Goal: Task Accomplishment & Management: Manage account settings

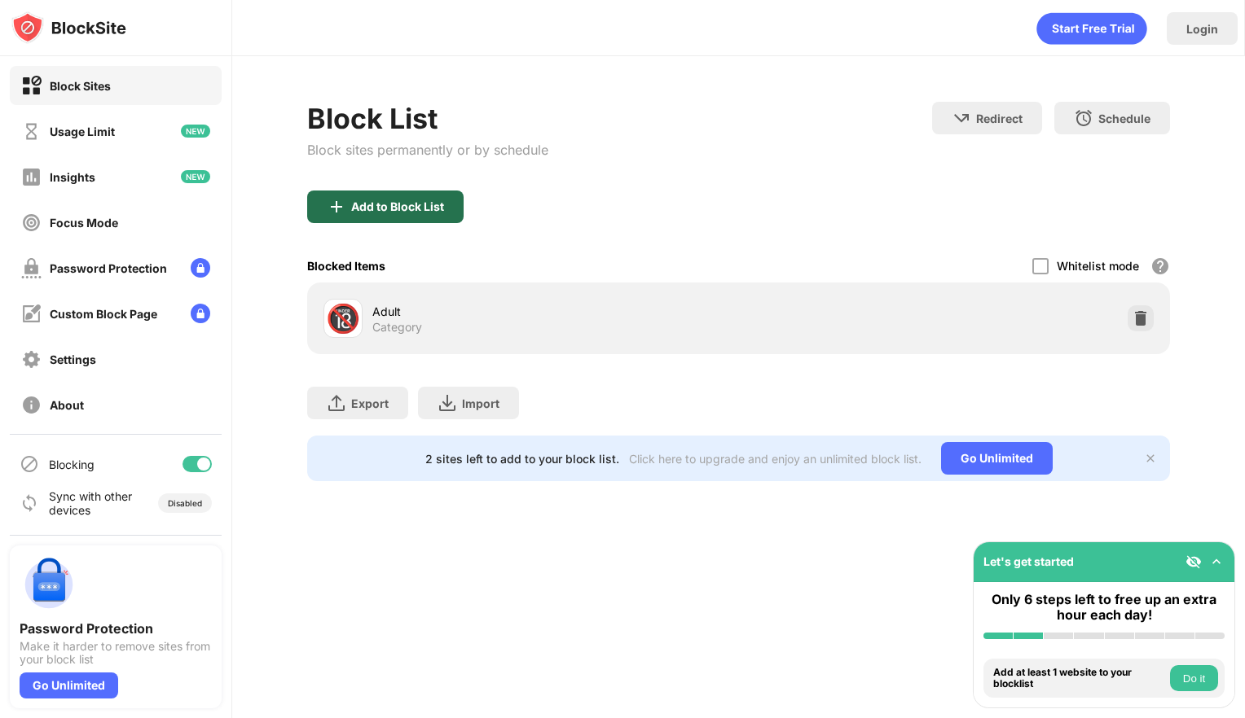
click at [377, 206] on div "Add to Block List" at bounding box center [397, 206] width 93 height 13
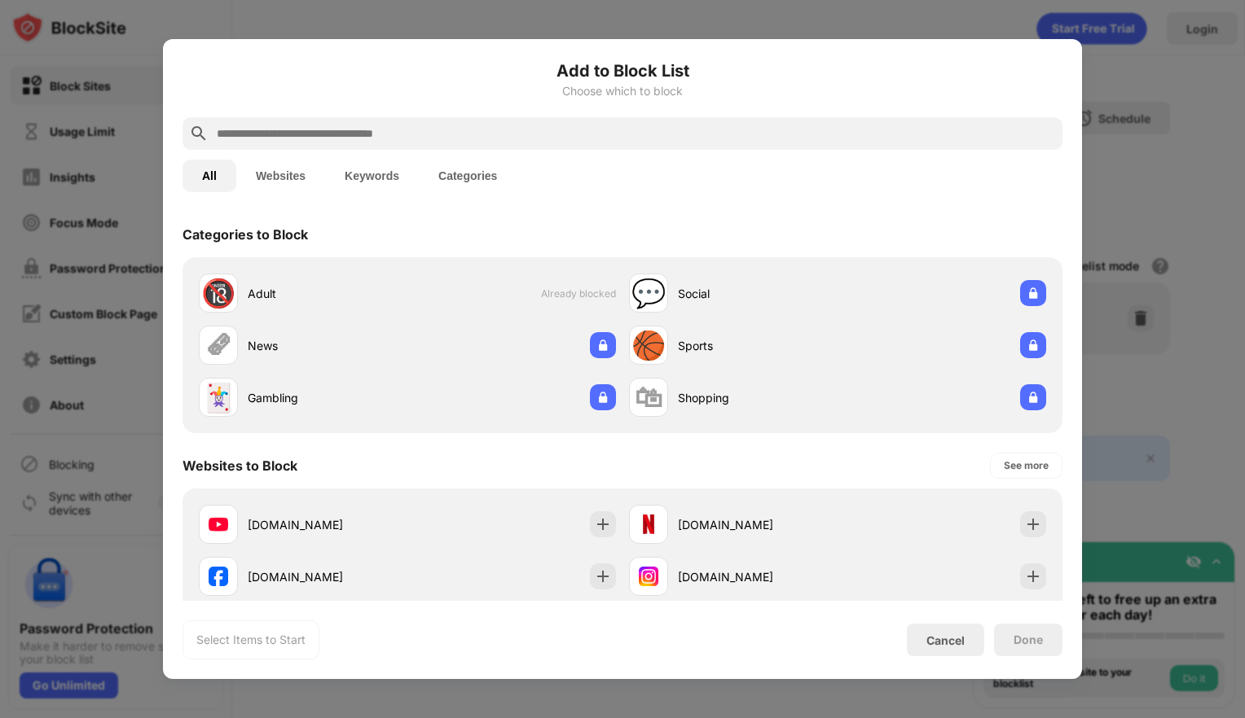
click at [375, 128] on input "text" at bounding box center [635, 134] width 841 height 20
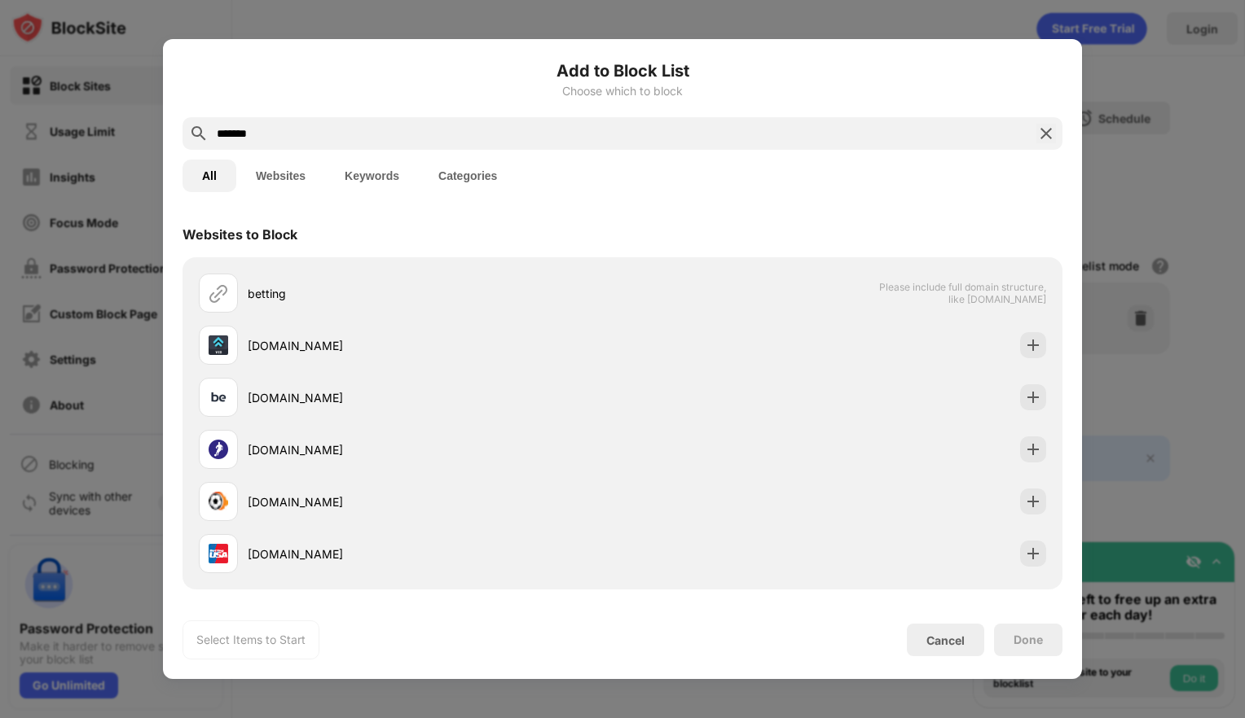
click at [381, 178] on button "Keywords" at bounding box center [372, 176] width 94 height 33
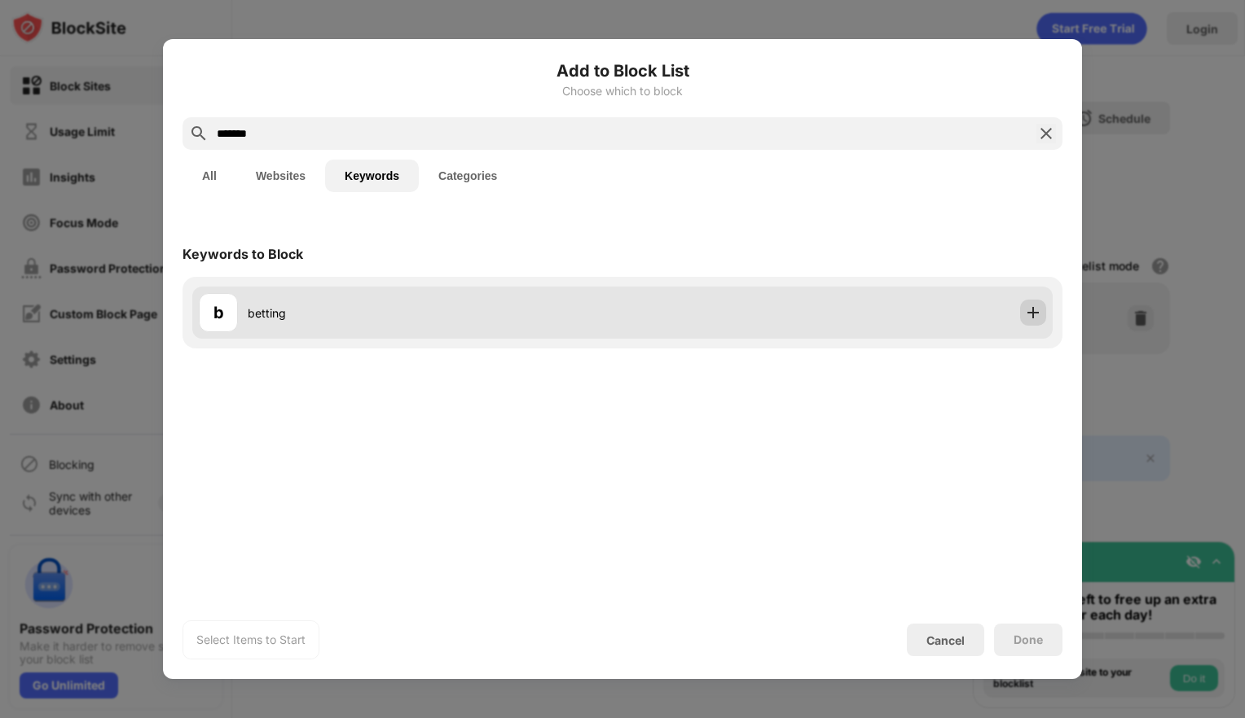
click at [1035, 319] on img at bounding box center [1033, 313] width 16 height 16
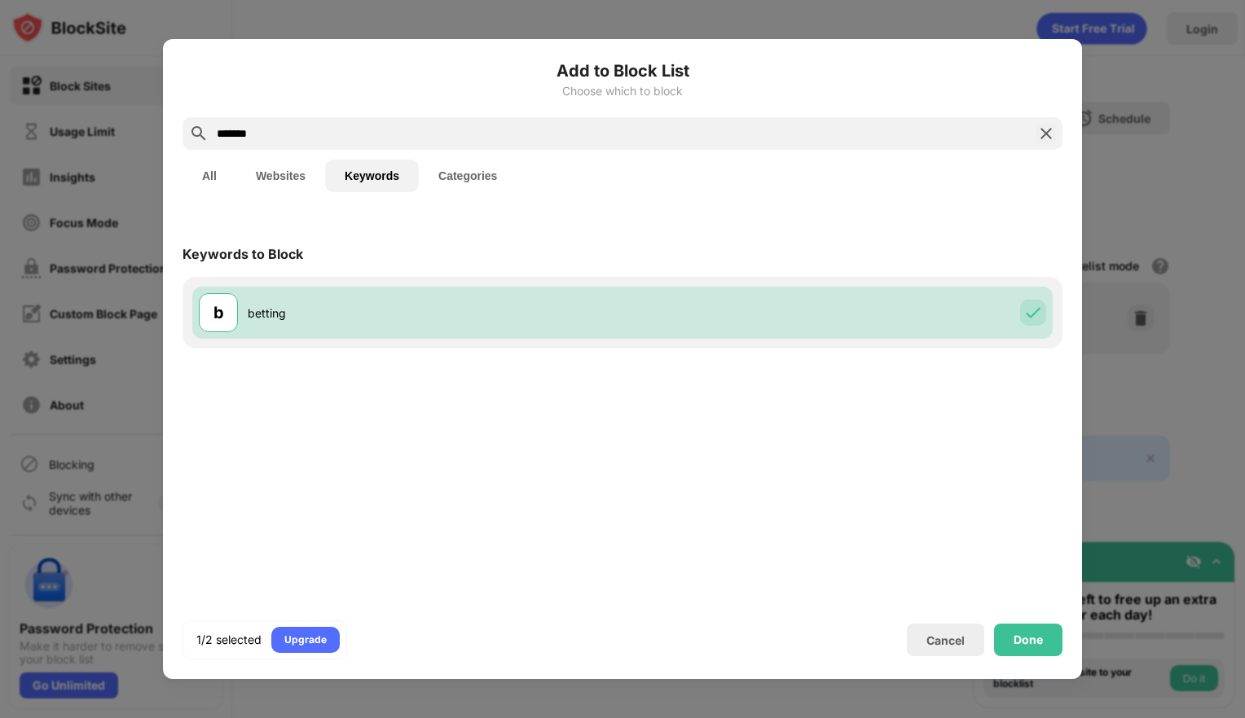
click at [261, 134] on input "*******" at bounding box center [622, 134] width 815 height 20
drag, startPoint x: 261, startPoint y: 134, endPoint x: 182, endPoint y: 132, distance: 79.8
click at [182, 132] on div "Add to Block List Choose which to block ******* All Websites Keywords Categorie…" at bounding box center [622, 359] width 919 height 640
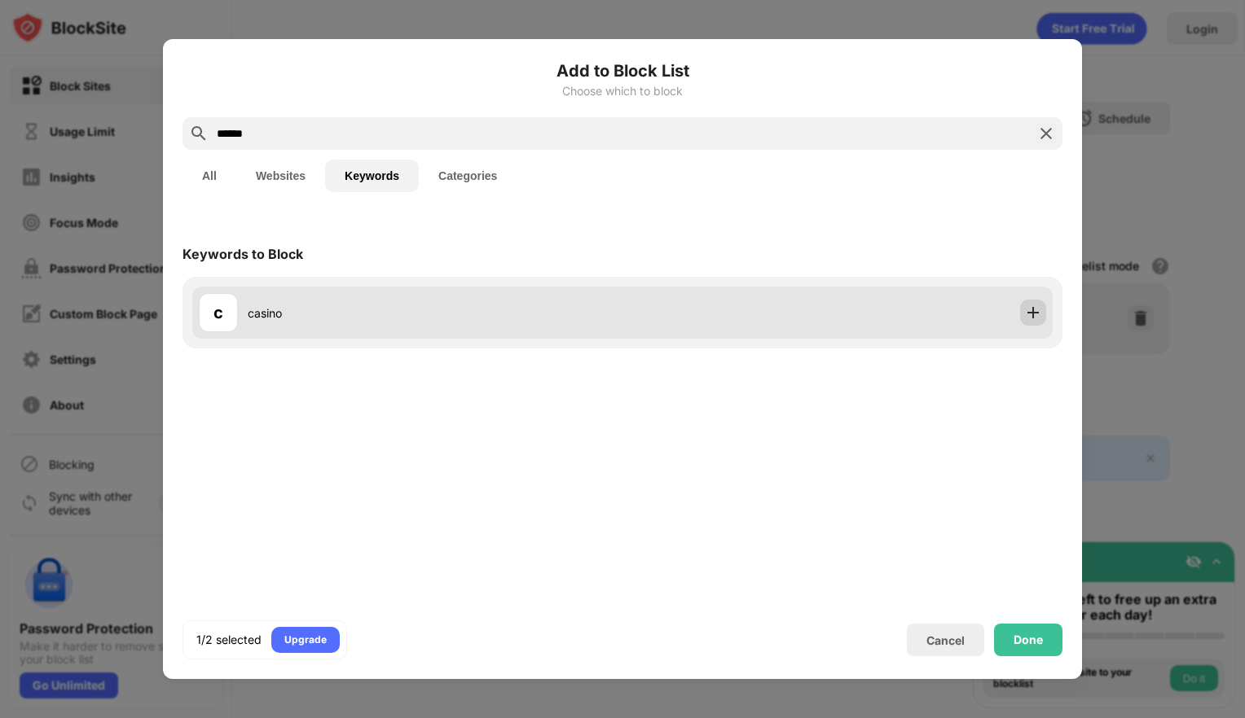
type input "******"
click at [1036, 313] on img at bounding box center [1033, 313] width 16 height 16
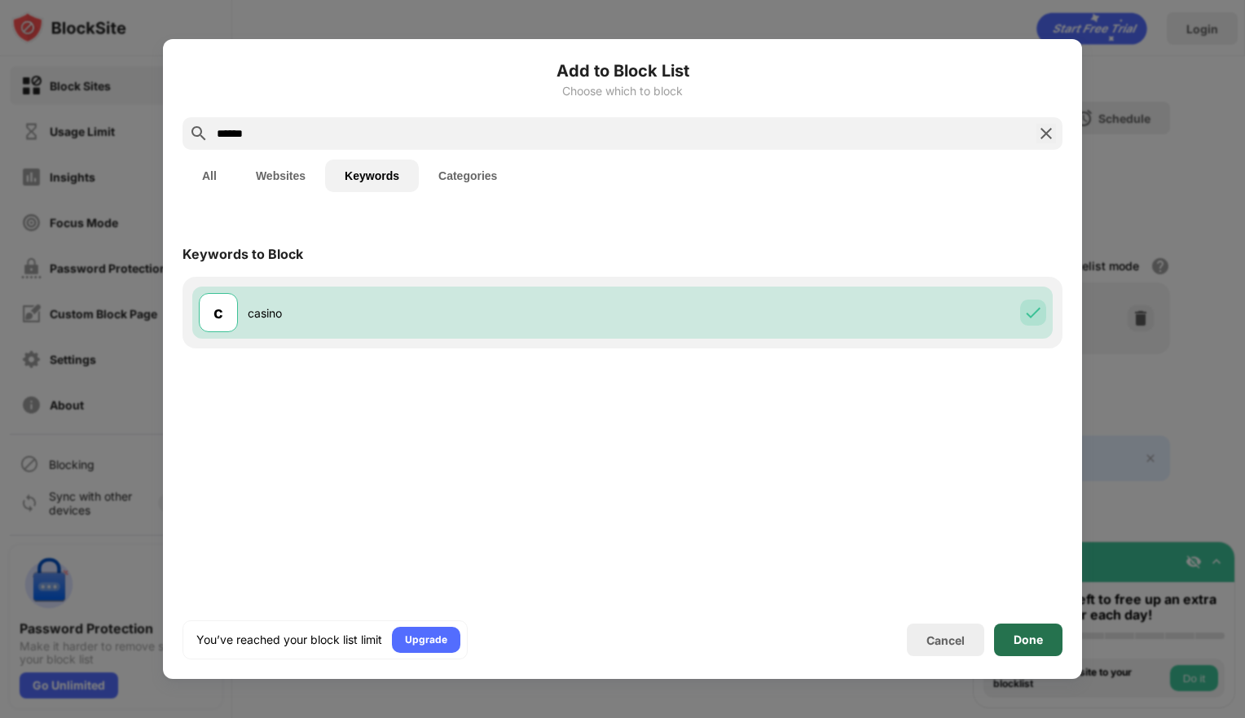
click at [1035, 644] on div "Done" at bounding box center [1027, 640] width 29 height 13
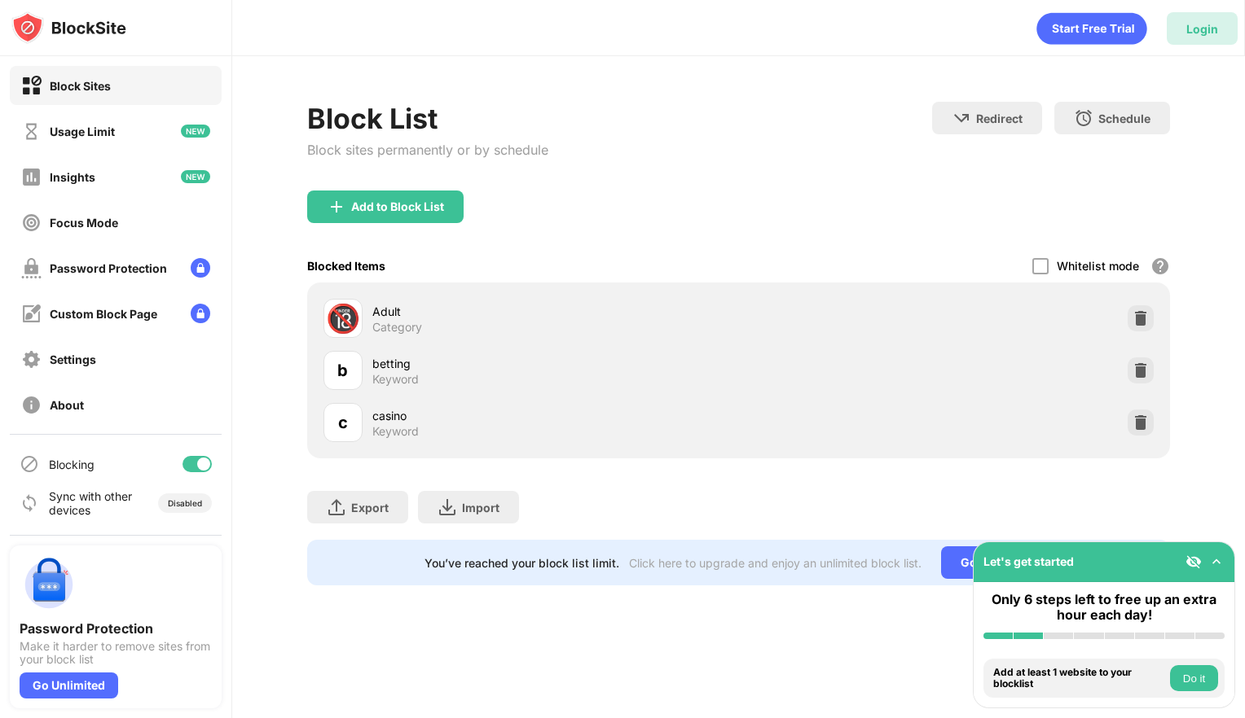
click at [1202, 29] on div "Login" at bounding box center [1202, 29] width 32 height 14
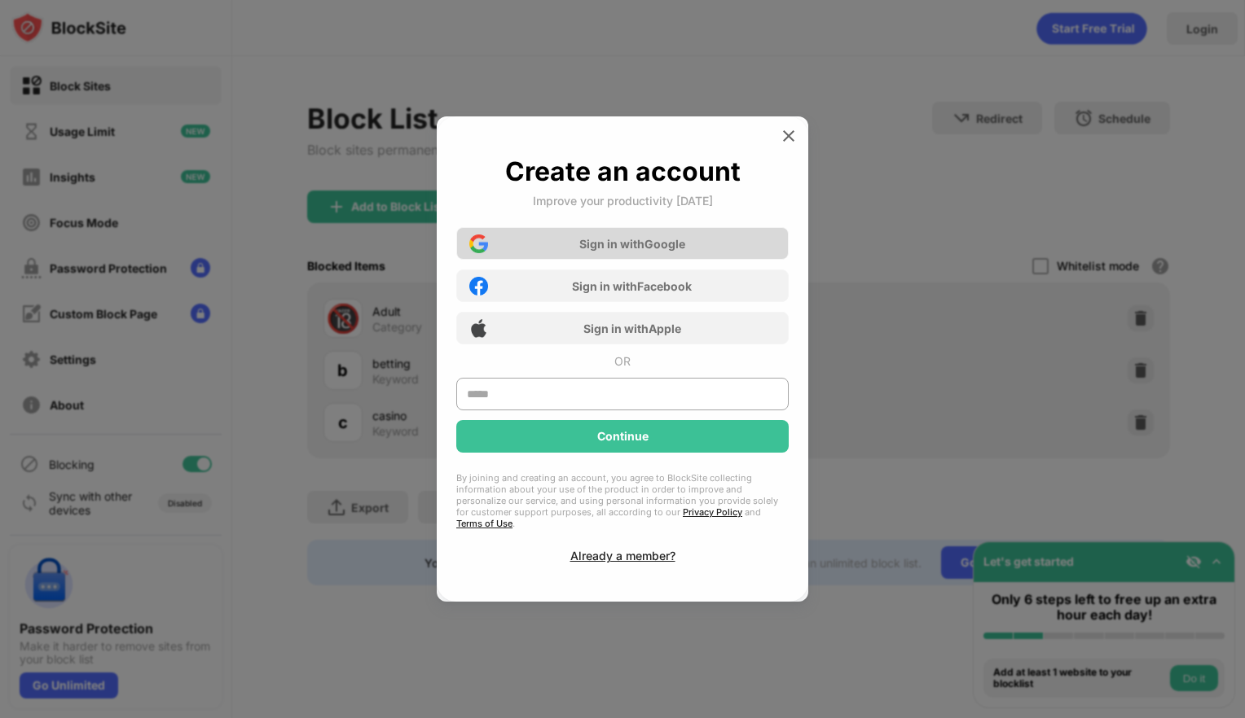
click at [658, 259] on div "Sign in with Google" at bounding box center [622, 243] width 332 height 33
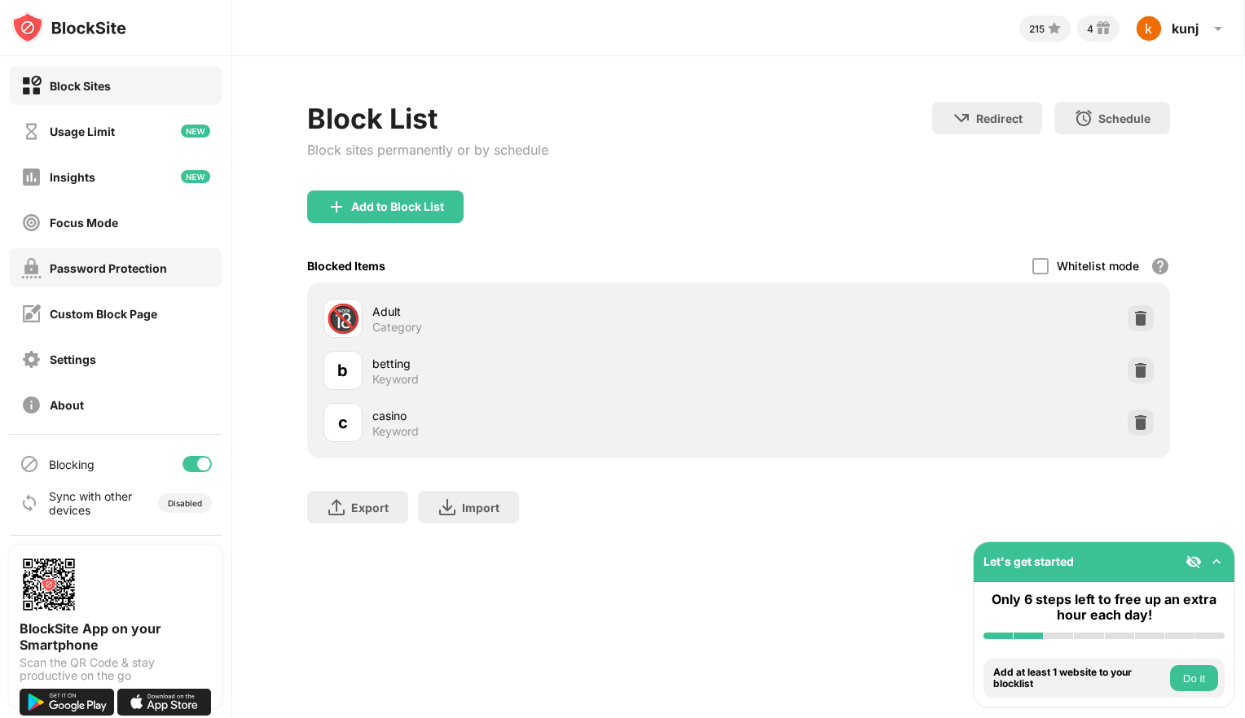
click at [70, 273] on div "Password Protection" at bounding box center [108, 268] width 117 height 14
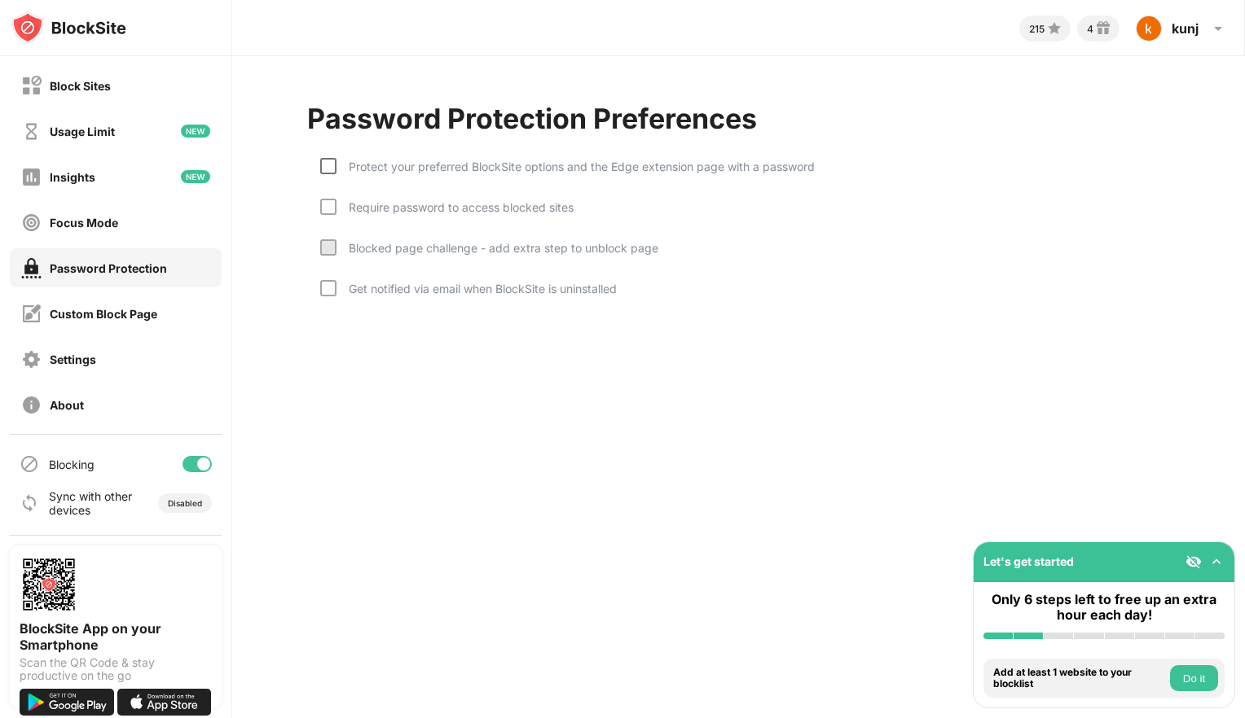
click at [331, 165] on div at bounding box center [328, 166] width 16 height 16
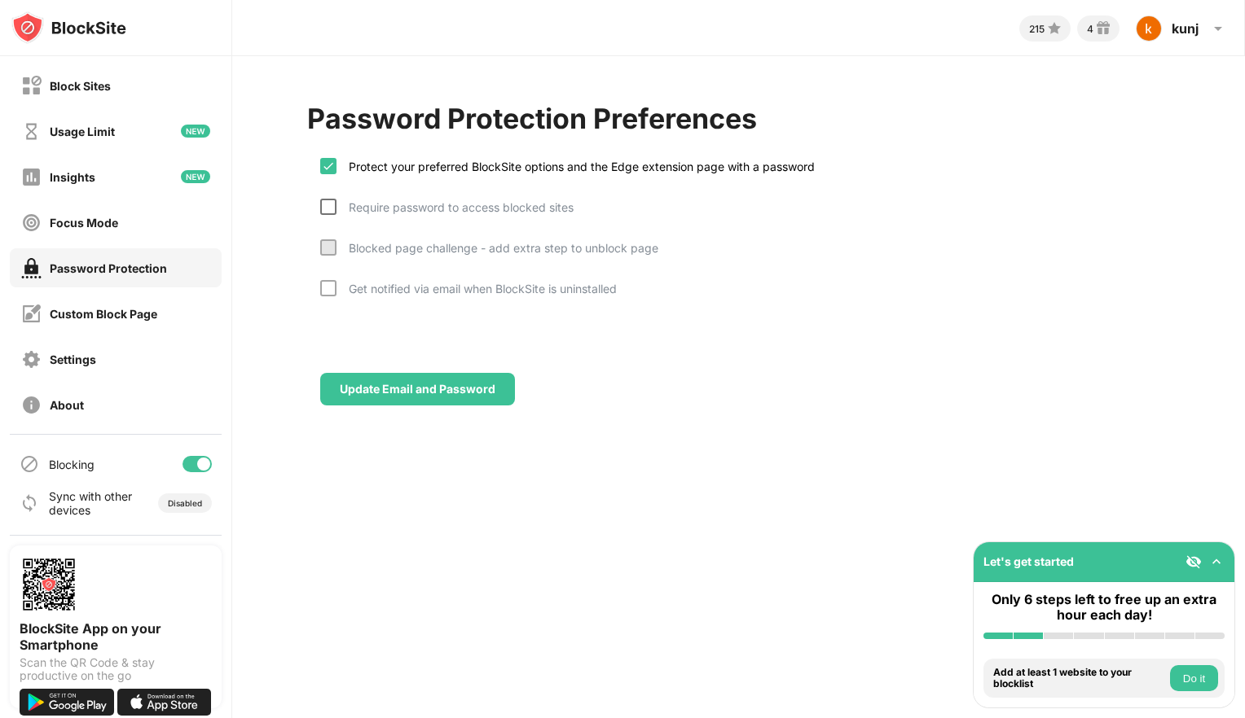
click at [326, 204] on div at bounding box center [328, 207] width 16 height 16
click at [329, 286] on div at bounding box center [328, 288] width 16 height 16
click at [329, 253] on div "Blocked page challenge - add extra step to unblock page" at bounding box center [489, 259] width 338 height 41
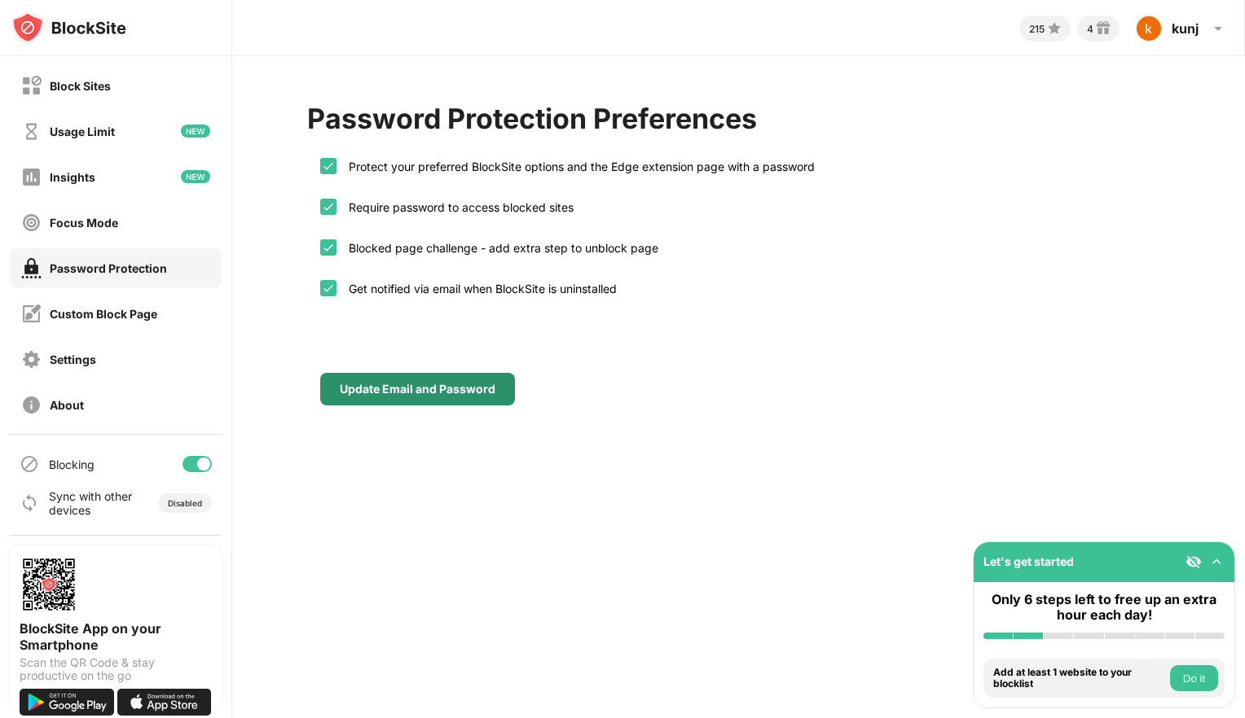
click at [391, 384] on div "Update Email and Password" at bounding box center [418, 389] width 156 height 13
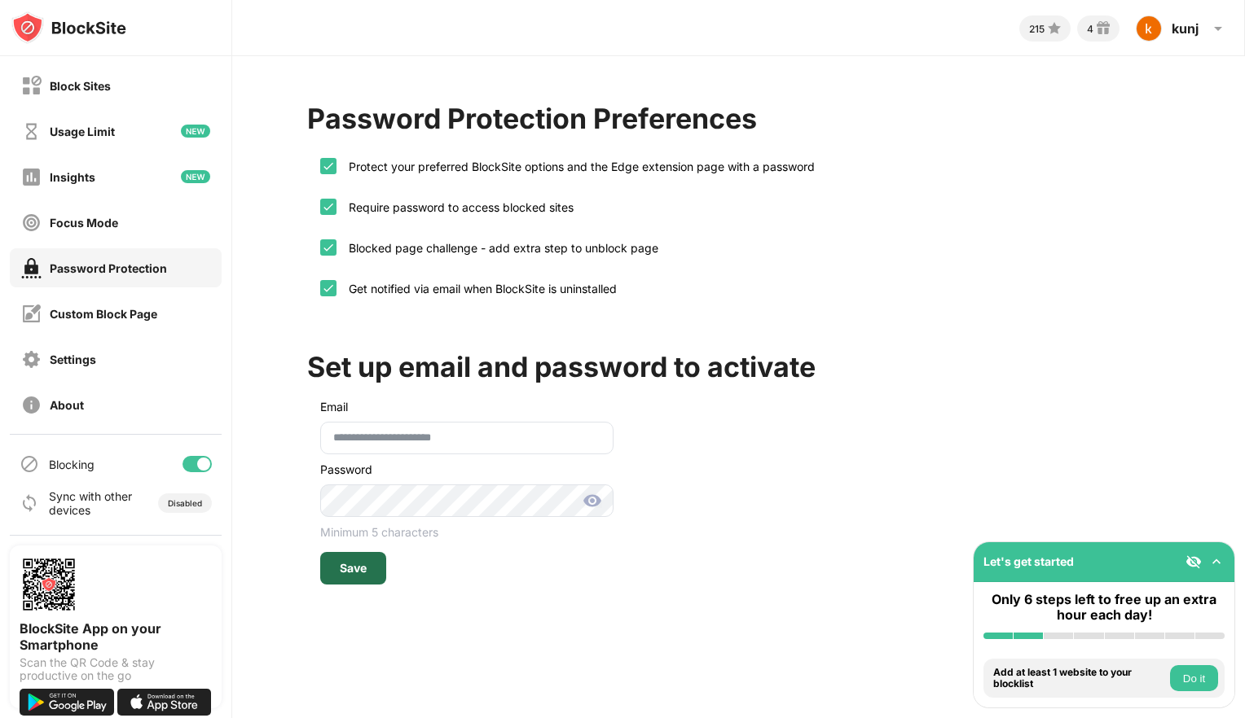
click at [357, 556] on div "Save" at bounding box center [353, 568] width 66 height 33
